Goal: Task Accomplishment & Management: Manage account settings

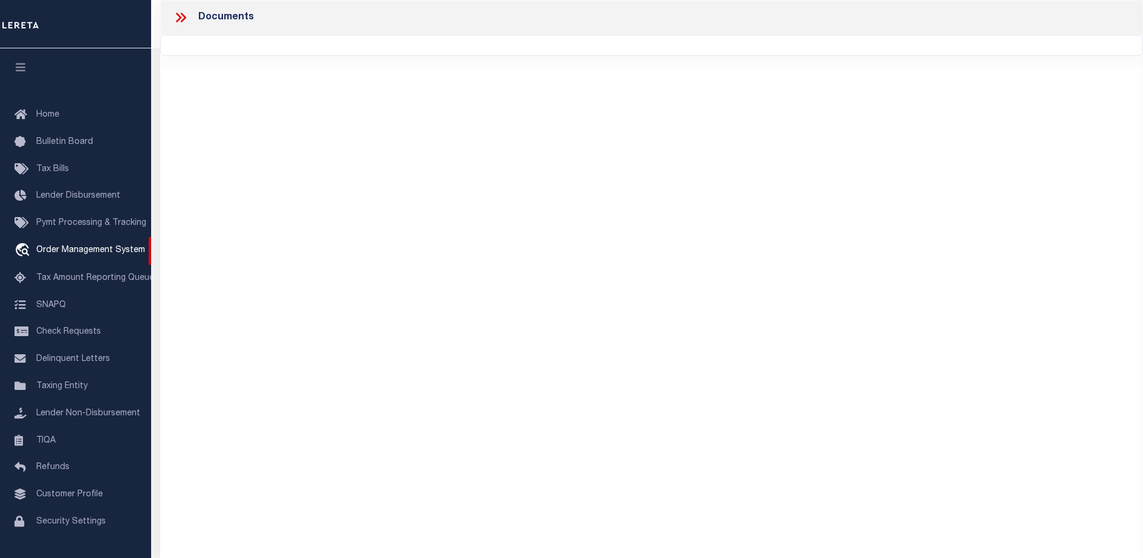
select select "7065"
select select "2702"
select select "NonEscrow"
click at [609, 154] on div "Documents" at bounding box center [651, 262] width 983 height 525
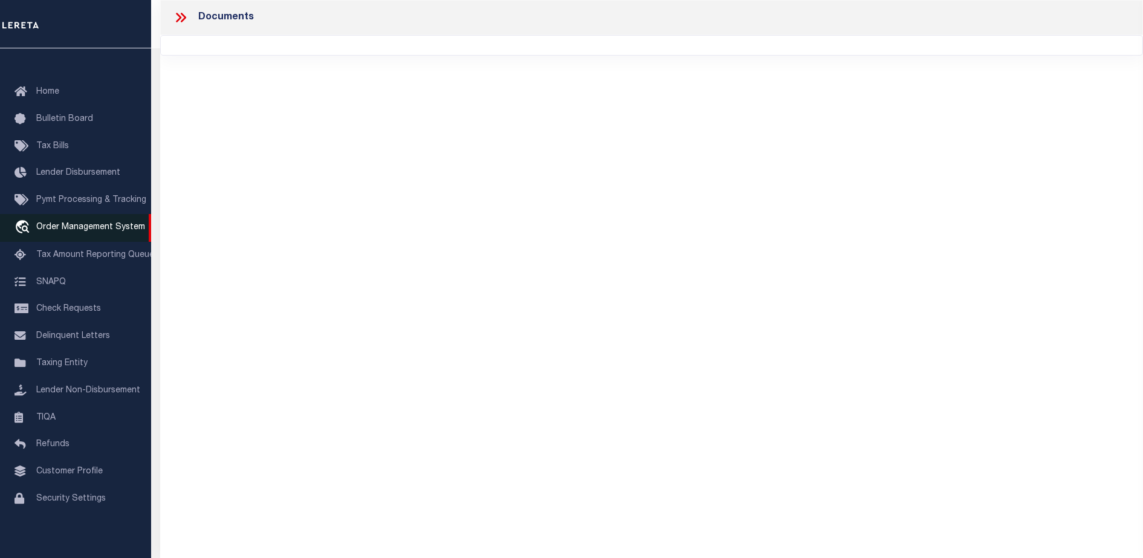
click at [106, 227] on span "Order Management System" at bounding box center [90, 227] width 109 height 8
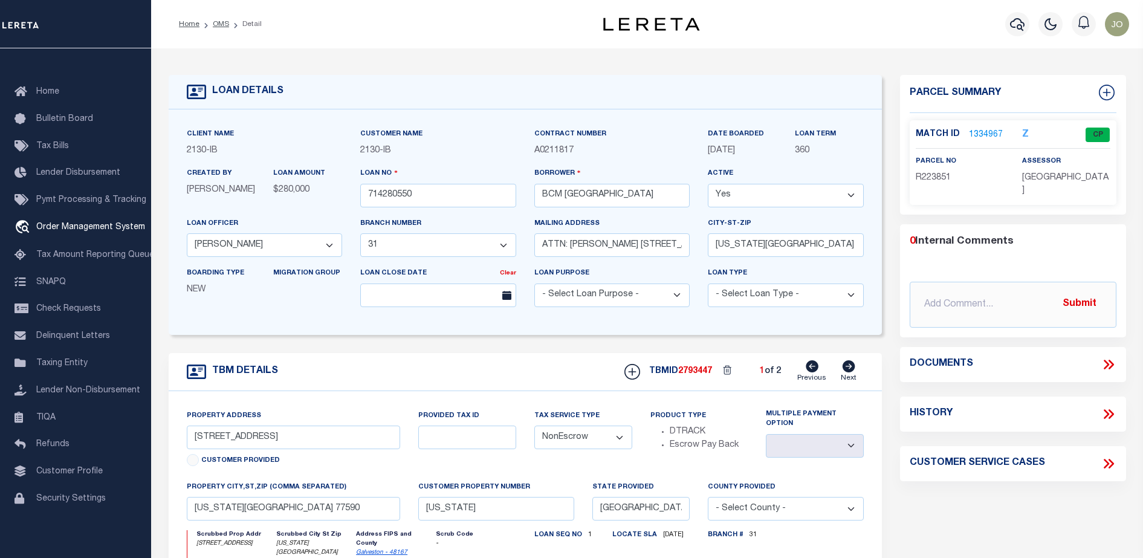
click at [1109, 364] on icon at bounding box center [1109, 365] width 16 height 16
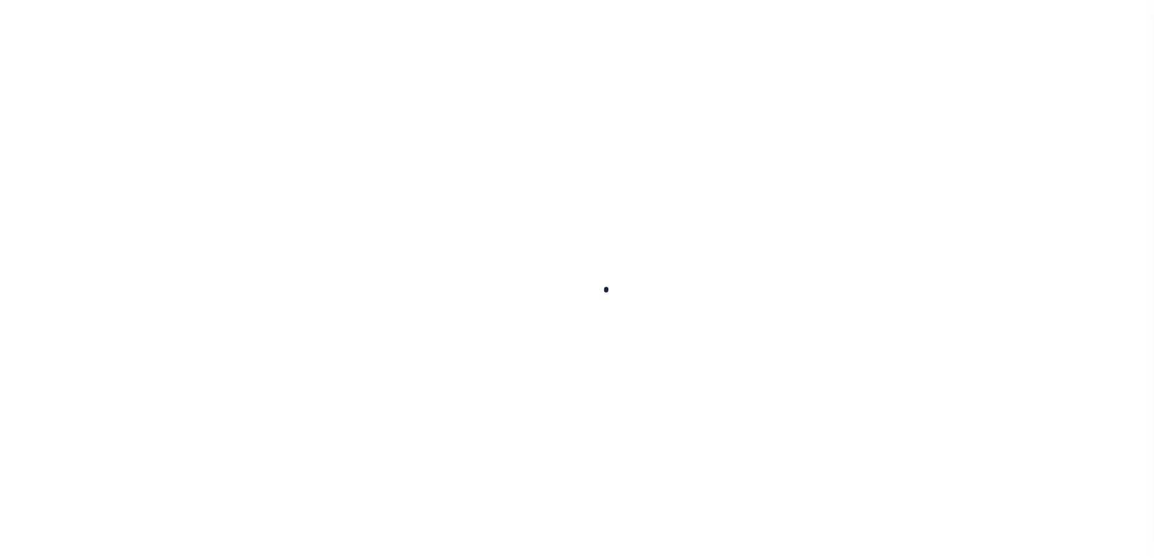
select select "200"
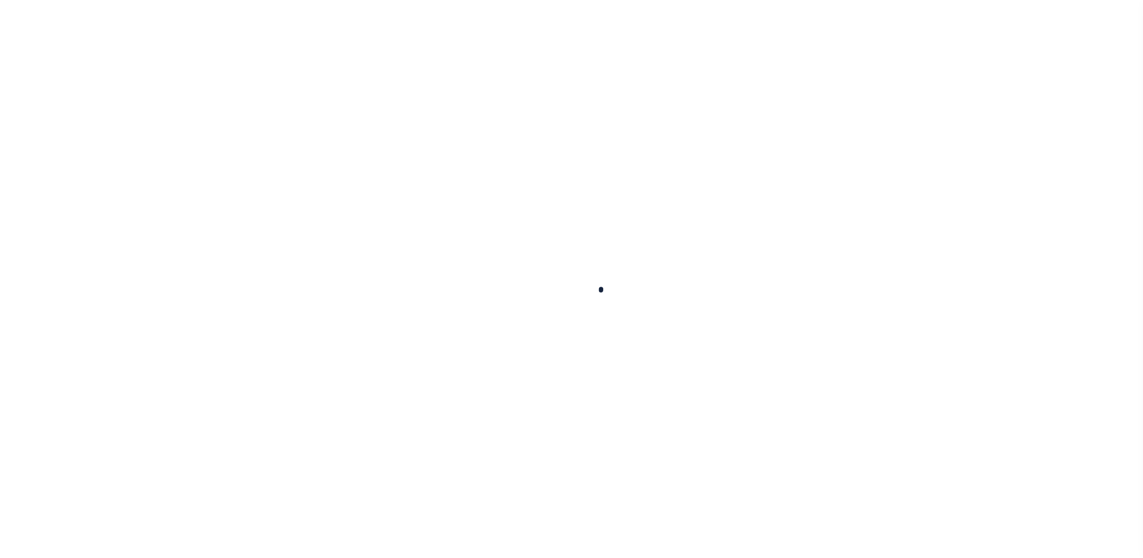
scroll to position [31, 0]
select select "200"
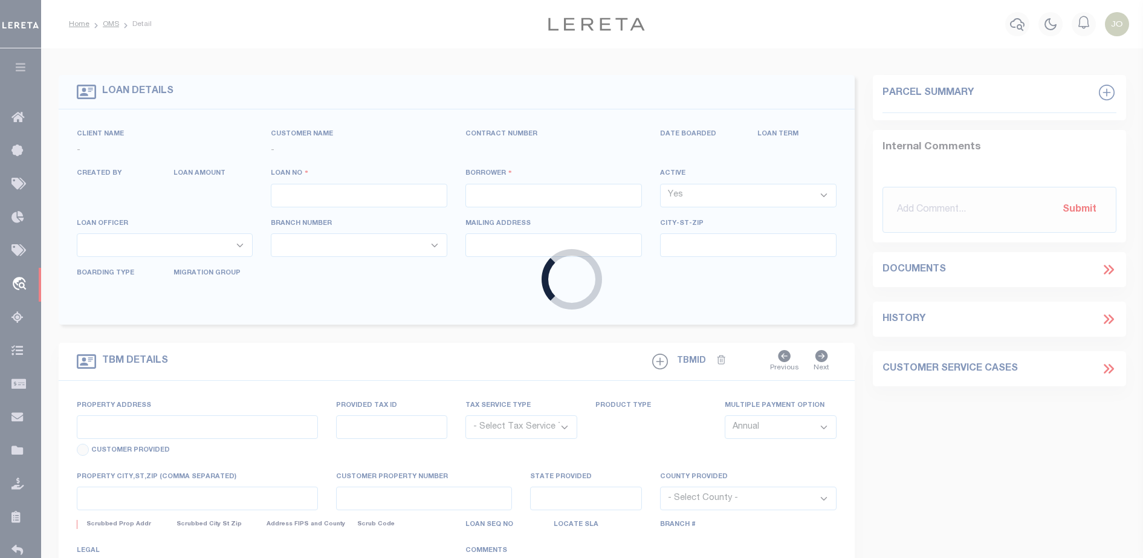
type input "714280550"
type input "BCM [GEOGRAPHIC_DATA]"
select select
type input "ATTN: [PERSON_NAME] [STREET_ADDRESS]"
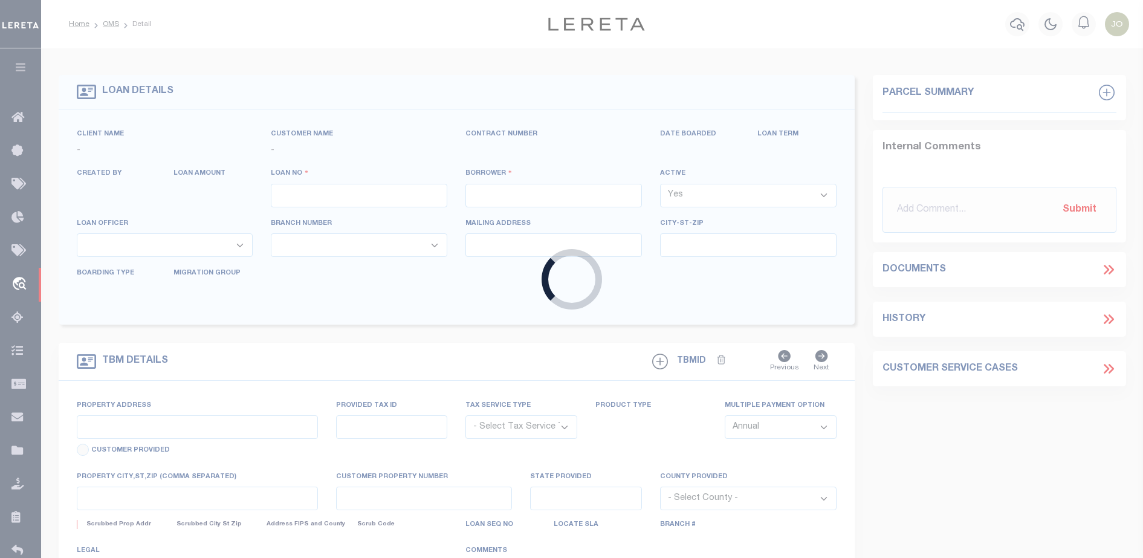
type input "[US_STATE][GEOGRAPHIC_DATA] 77591"
select select
select select "NonEscrow"
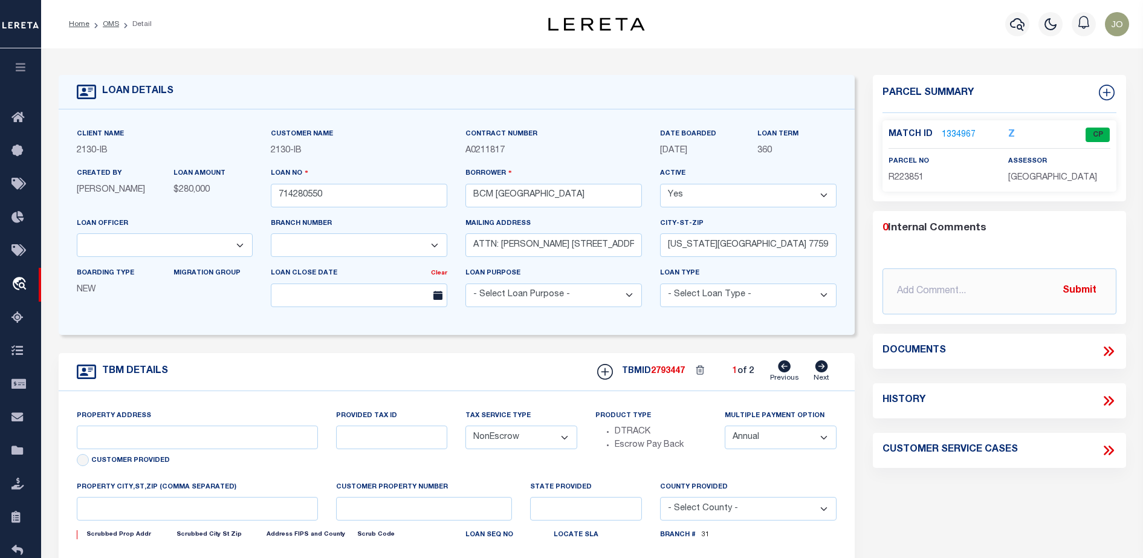
select select "2702"
select select "7065"
click at [1102, 349] on icon at bounding box center [1109, 351] width 16 height 16
type input "[STREET_ADDRESS]"
select select
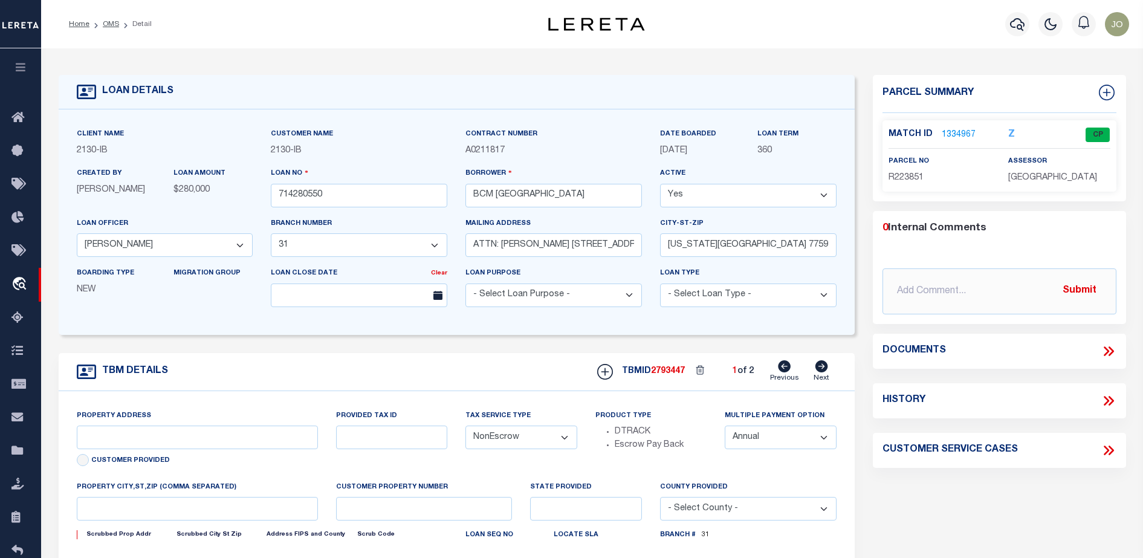
type input "[US_STATE][GEOGRAPHIC_DATA] 77590"
type input "[US_STATE]"
type input "[GEOGRAPHIC_DATA]"
select select
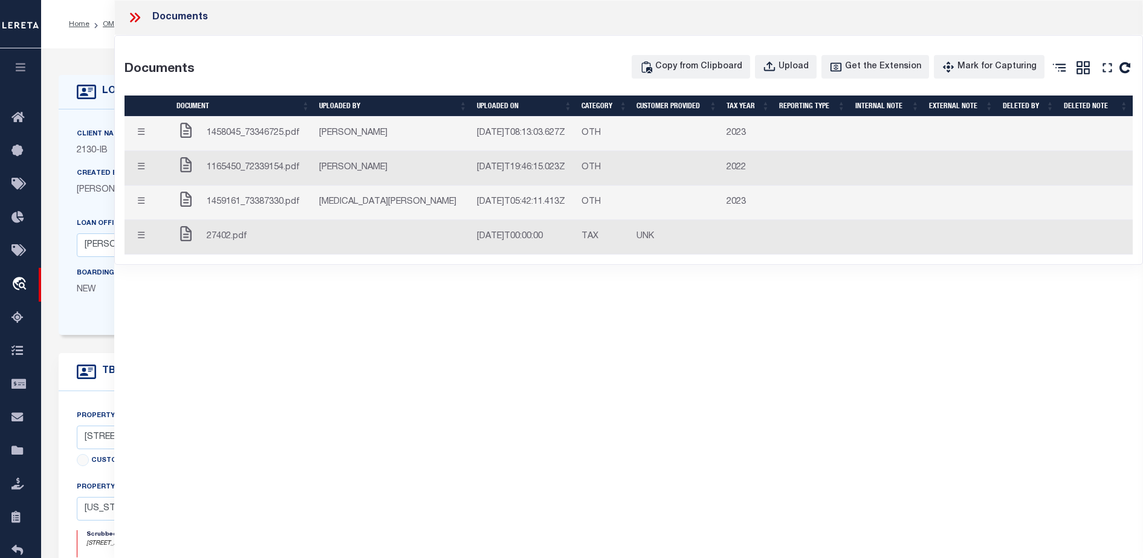
click at [141, 132] on button "☰" at bounding box center [141, 134] width 24 height 24
click at [149, 166] on button "☰" at bounding box center [141, 169] width 24 height 24
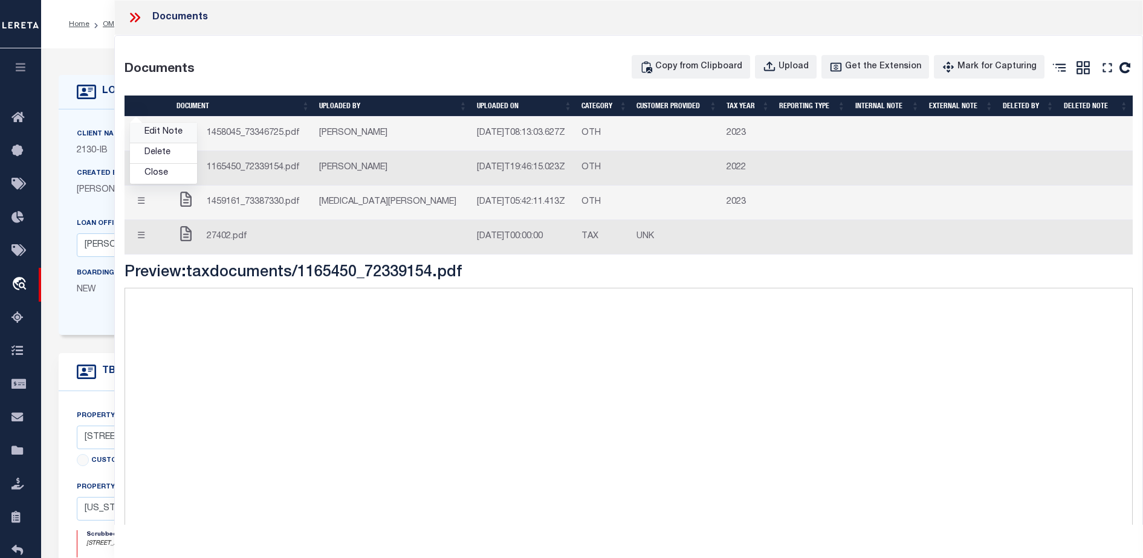
click at [163, 132] on link "Edit Note" at bounding box center [163, 133] width 67 height 20
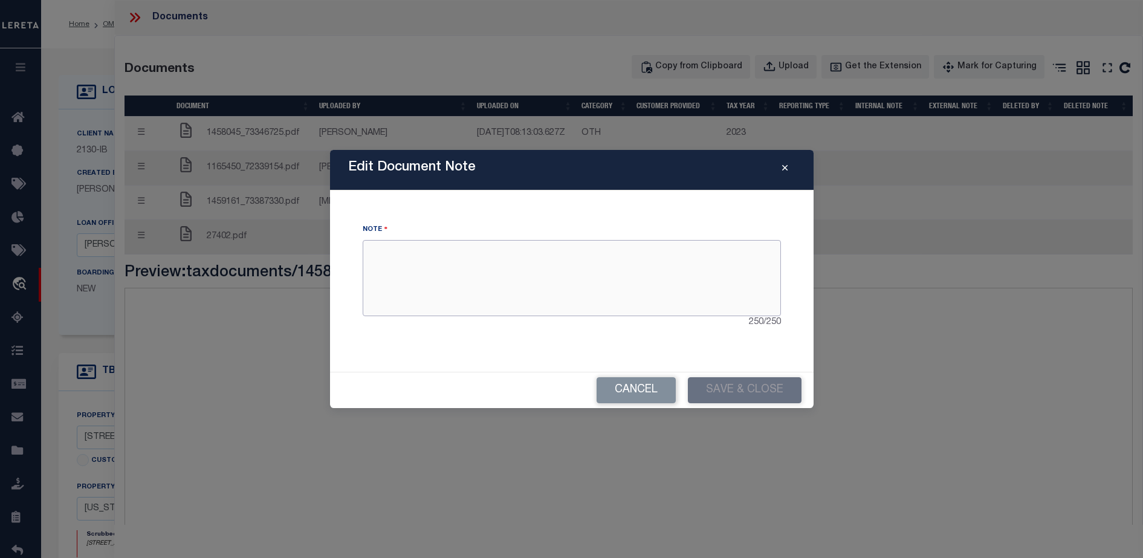
click at [580, 274] on textarea at bounding box center [572, 278] width 418 height 76
type textarea "hashalflkaslfka"
click at [711, 378] on button "Save & Close" at bounding box center [745, 390] width 114 height 26
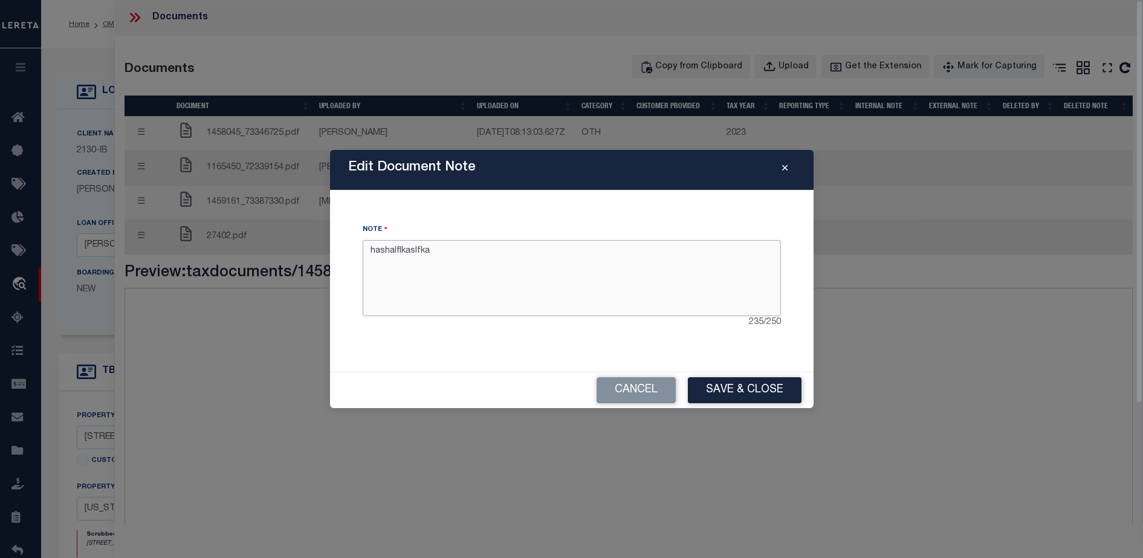
drag, startPoint x: 653, startPoint y: 262, endPoint x: 407, endPoint y: 264, distance: 246.6
click at [407, 264] on textarea "hashalflkaslfka" at bounding box center [572, 278] width 418 height 76
click at [728, 399] on button "Save & Close" at bounding box center [745, 390] width 114 height 26
